Goal: Information Seeking & Learning: Understand process/instructions

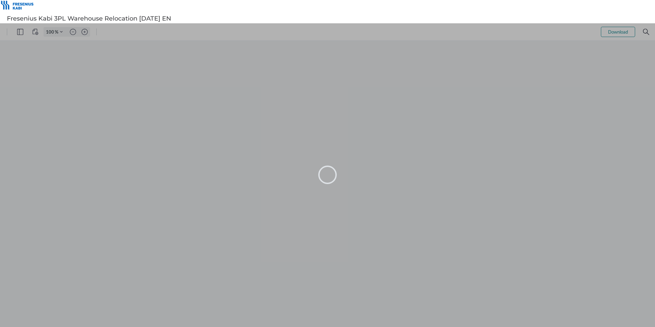
type input "105"
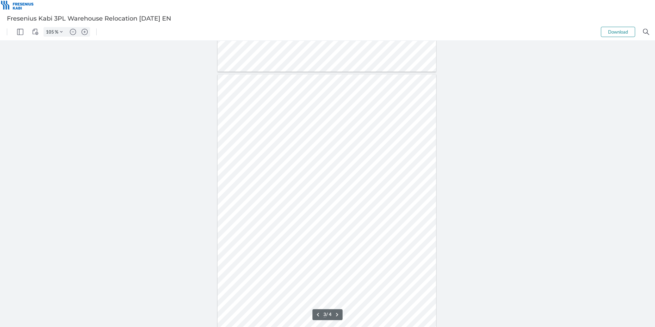
scroll to position [548, 0]
type input "2"
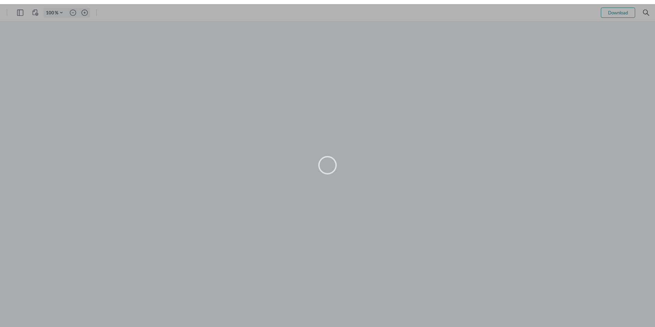
type input "105"
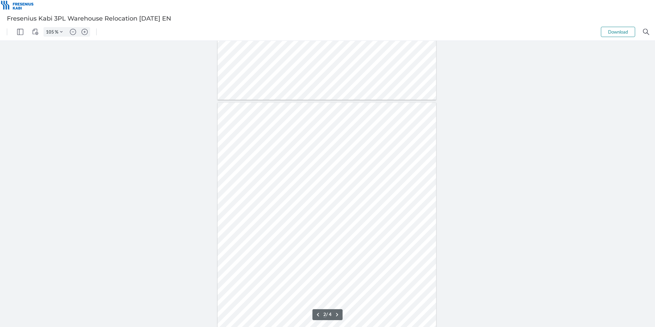
scroll to position [240, 0]
type input "1"
